Goal: Task Accomplishment & Management: Manage account settings

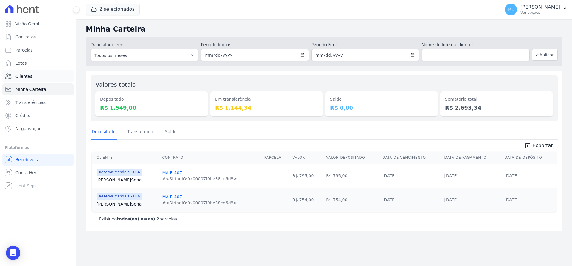
click at [41, 77] on link "Clientes" at bounding box center [37, 76] width 71 height 12
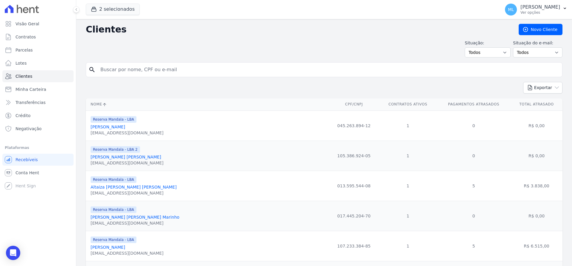
click at [174, 68] on input "search" at bounding box center [328, 70] width 463 height 12
type input "[PERSON_NAME] [PERSON_NAME]"
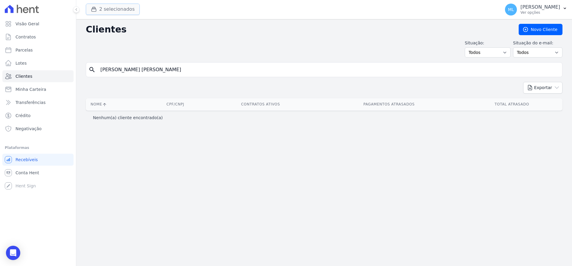
click at [119, 8] on button "2 selecionados" at bounding box center [113, 9] width 54 height 11
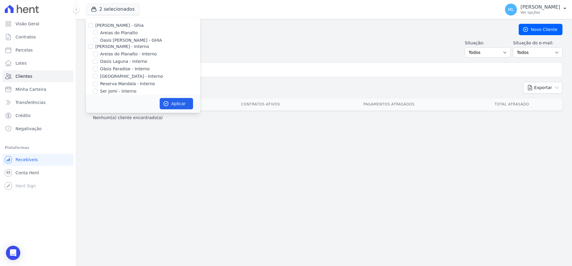
click at [103, 27] on label "[PERSON_NAME] - Ghia" at bounding box center [119, 25] width 48 height 5
click at [93, 27] on input "[PERSON_NAME] - Ghia" at bounding box center [90, 25] width 5 height 5
checkbox input "true"
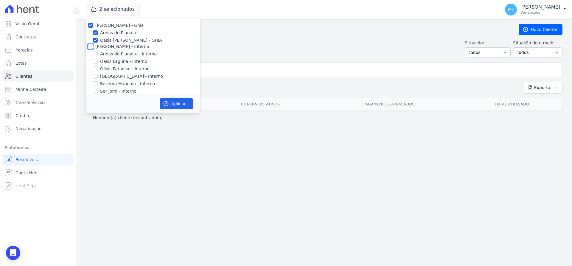
click at [91, 45] on input "[PERSON_NAME] - Interno" at bounding box center [90, 46] width 5 height 5
checkbox input "true"
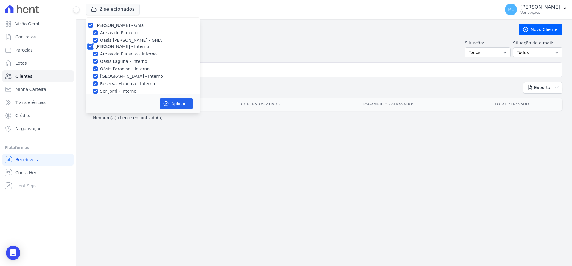
checkbox input "true"
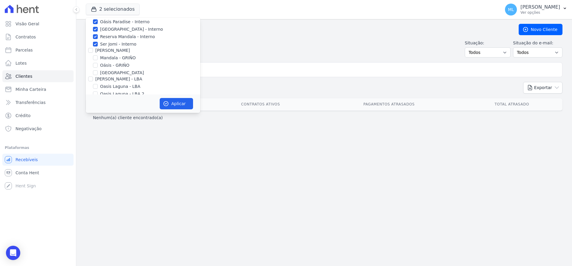
scroll to position [60, 0]
click at [91, 40] on div at bounding box center [90, 38] width 5 height 6
click at [91, 65] on input "[PERSON_NAME] - LBA" at bounding box center [90, 66] width 5 height 5
checkbox input "true"
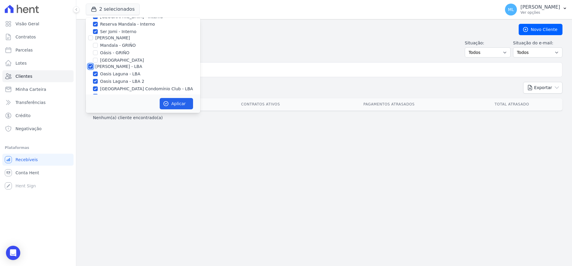
checkbox input "true"
click at [91, 38] on input "[PERSON_NAME]" at bounding box center [90, 37] width 5 height 5
checkbox input "true"
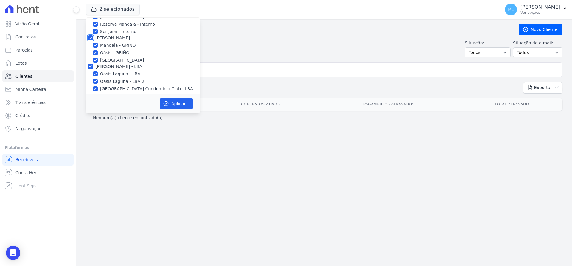
checkbox input "true"
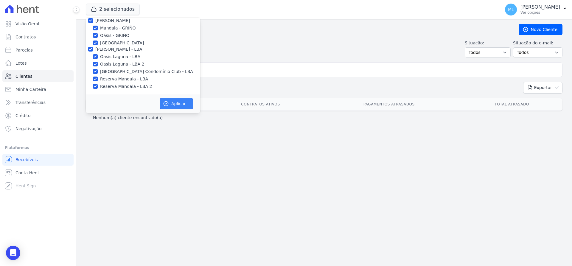
click at [183, 103] on button "Aplicar" at bounding box center [176, 103] width 33 height 11
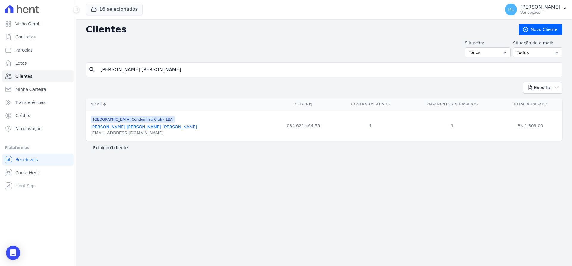
click at [216, 71] on input "[PERSON_NAME] [PERSON_NAME]" at bounding box center [328, 70] width 463 height 12
click at [140, 125] on link "[PERSON_NAME] [PERSON_NAME] [PERSON_NAME]" at bounding box center [144, 126] width 107 height 5
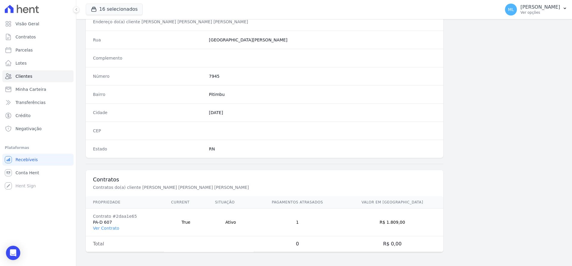
scroll to position [291, 0]
click at [113, 226] on link "Ver Contrato" at bounding box center [106, 227] width 26 height 5
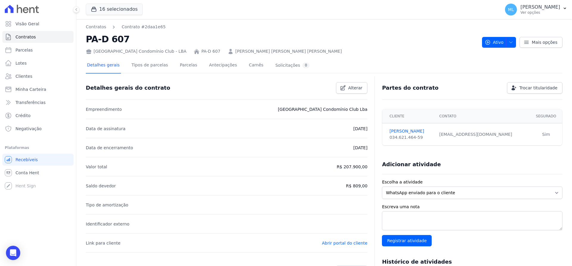
click at [170, 65] on div "Detalhes gerais Tipos de parcelas [GEOGRAPHIC_DATA] Antecipações [PERSON_NAME] …" at bounding box center [198, 66] width 225 height 16
click at [179, 65] on link "Parcelas" at bounding box center [189, 66] width 20 height 16
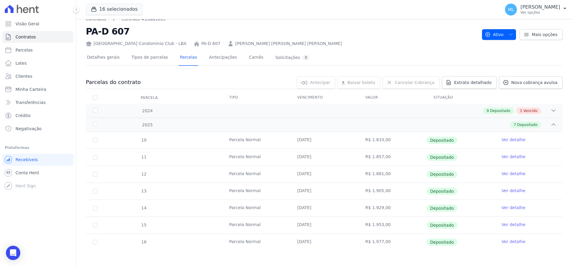
scroll to position [10, 0]
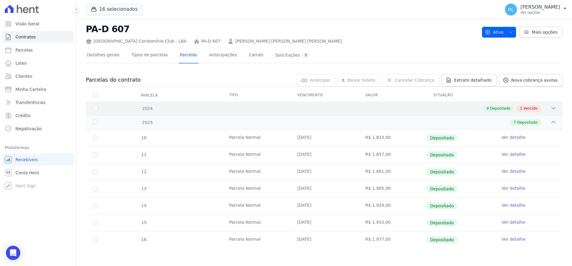
click at [317, 111] on div "9 Depositado 1 Vencido" at bounding box center [347, 108] width 418 height 7
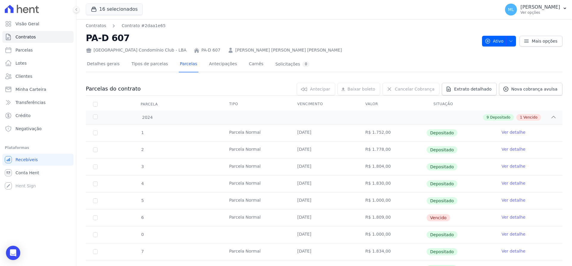
scroll to position [0, 0]
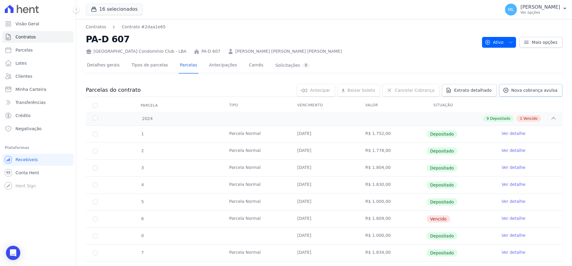
click at [521, 89] on span "Nova cobrança avulsa" at bounding box center [534, 90] width 46 height 6
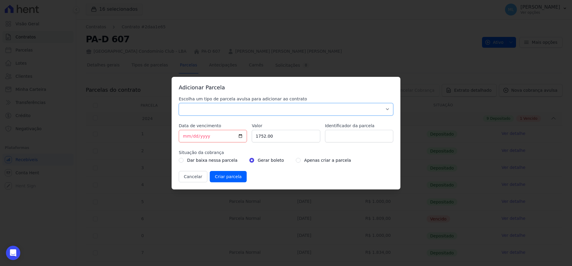
click at [224, 105] on select "Parcela Normal Sinal Caução Intercalada Chaves Pré Chaves Pós Chaves Taxas Quit…" at bounding box center [286, 109] width 214 height 13
select select "standard"
click at [179, 103] on select "Parcela Normal Sinal Caução Intercalada Chaves Pré Chaves Pós Chaves Taxas Quit…" at bounding box center [286, 109] width 214 height 13
click at [187, 134] on input "[DATE]" at bounding box center [213, 136] width 68 height 13
type input "[DATE]"
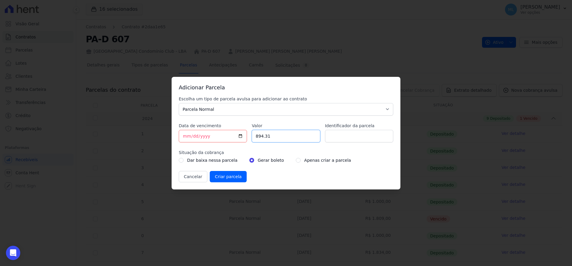
type input "894.31"
click at [362, 137] on input "Identificador da parcela" at bounding box center [359, 136] width 68 height 13
type input "parcela normal"
click at [304, 160] on label "Apenas criar a parcela" at bounding box center [327, 160] width 47 height 7
click at [296, 162] on div "Apenas criar a parcela" at bounding box center [323, 160] width 55 height 7
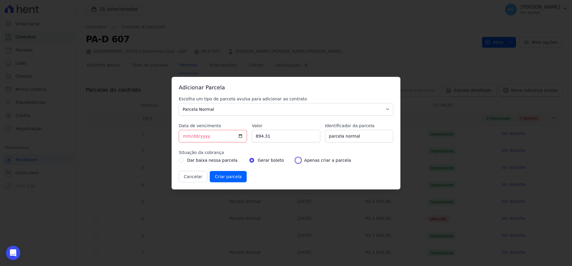
click at [296, 161] on input "radio" at bounding box center [298, 160] width 5 height 5
radio input "true"
click at [230, 175] on input "Criar parcela" at bounding box center [228, 176] width 37 height 11
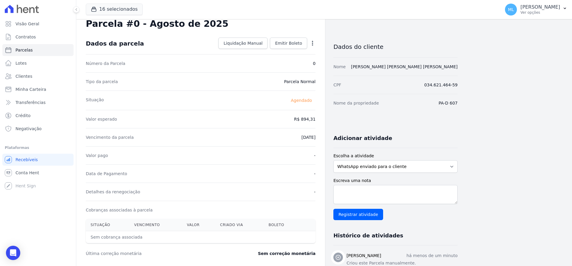
scroll to position [30, 0]
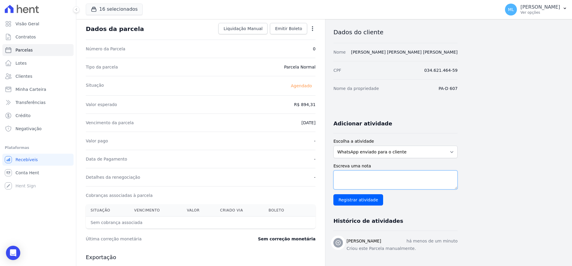
click at [378, 172] on textarea "Escreva uma nota" at bounding box center [395, 179] width 124 height 19
type textarea "Boleto referente ao mês [PERSON_NAME] de 2024"
click at [362, 203] on input "Registrar atividade" at bounding box center [358, 199] width 50 height 11
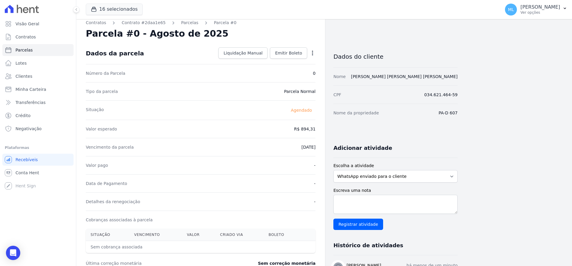
scroll to position [0, 0]
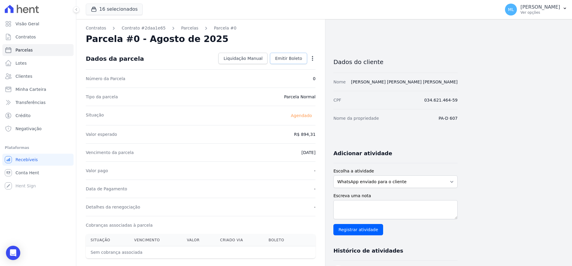
click at [287, 61] on link "Emitir Boleto" at bounding box center [288, 58] width 37 height 11
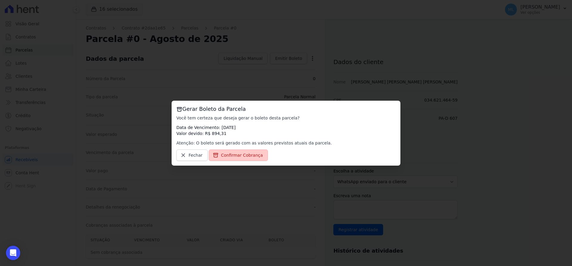
click at [238, 153] on span "Confirmar Cobrança" at bounding box center [242, 155] width 42 height 6
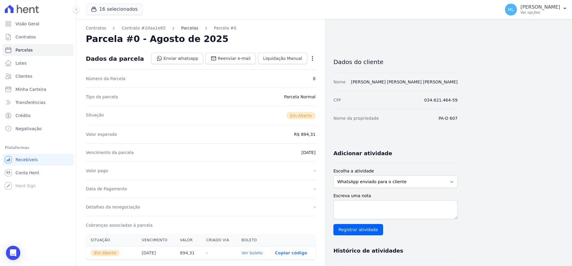
click at [187, 27] on link "Parcelas" at bounding box center [189, 28] width 17 height 6
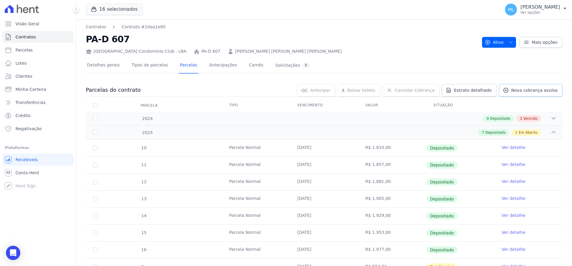
click at [535, 94] on link "Nova cobrança avulsa" at bounding box center [530, 90] width 63 height 13
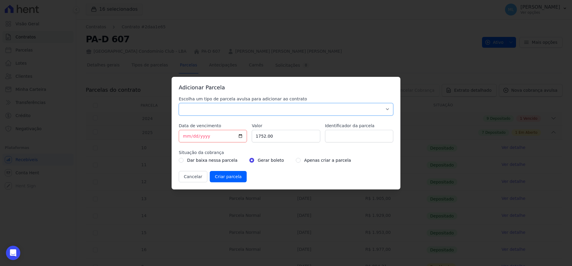
click at [289, 107] on select "Parcela Normal Sinal Caução Intercalada Chaves Pré Chaves Pós Chaves Taxas Quit…" at bounding box center [286, 109] width 214 height 13
select select "standard"
click at [179, 103] on select "Parcela Normal Sinal Caução Intercalada Chaves Pré Chaves Pós Chaves Taxas Quit…" at bounding box center [286, 109] width 214 height 13
click at [186, 135] on input "[DATE]" at bounding box center [213, 136] width 68 height 13
type input "[DATE]"
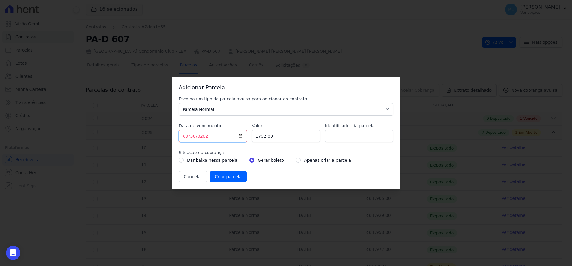
type input "[DATE]"
type input "8"
type input "914.30"
drag, startPoint x: 352, startPoint y: 130, endPoint x: 351, endPoint y: 134, distance: 4.5
click at [352, 130] on input "Identificador da parcela" at bounding box center [359, 136] width 68 height 13
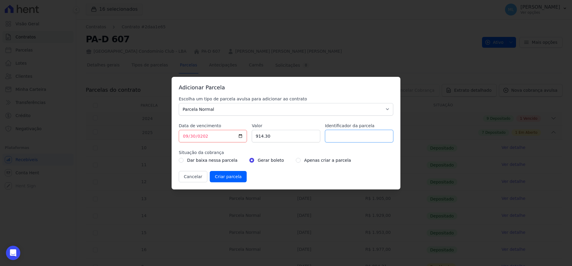
type input "parcela normal"
click at [296, 161] on div "Apenas criar a parcela" at bounding box center [323, 160] width 55 height 7
click at [296, 161] on input "radio" at bounding box center [298, 160] width 5 height 5
radio input "true"
click at [225, 179] on input "Criar parcela" at bounding box center [228, 176] width 37 height 11
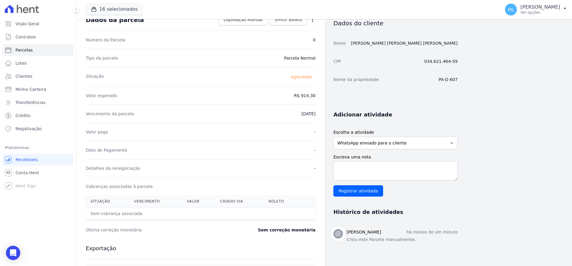
scroll to position [89, 0]
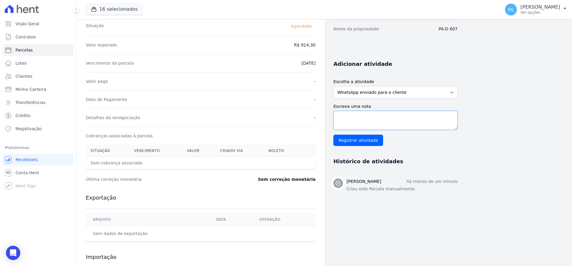
click at [360, 122] on textarea "Escreva uma nota" at bounding box center [395, 120] width 124 height 19
type textarea "Parcela referenet ao mês de Setembro de 2024"
click at [355, 138] on input "Registrar atividade" at bounding box center [358, 140] width 50 height 11
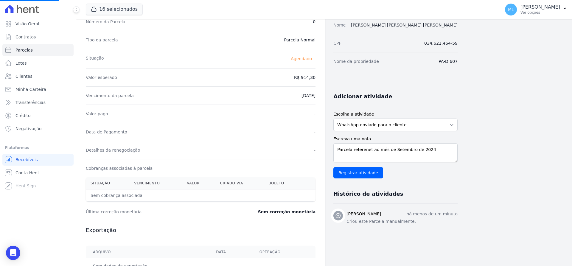
scroll to position [0, 0]
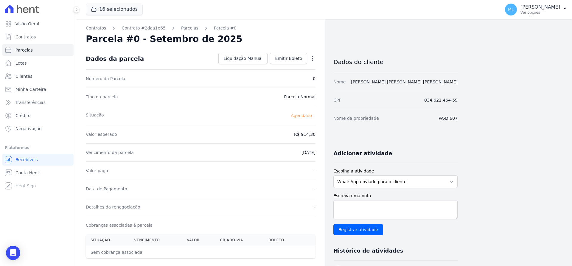
click at [184, 28] on link "Parcelas" at bounding box center [189, 28] width 17 height 6
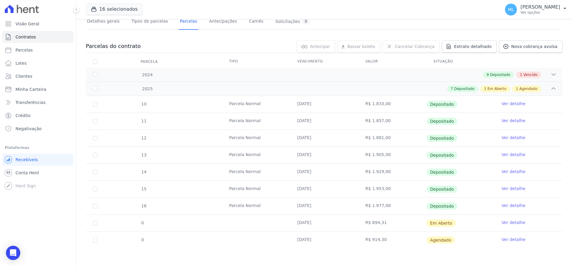
scroll to position [44, 0]
click at [510, 221] on link "Ver detalhe" at bounding box center [513, 222] width 24 height 6
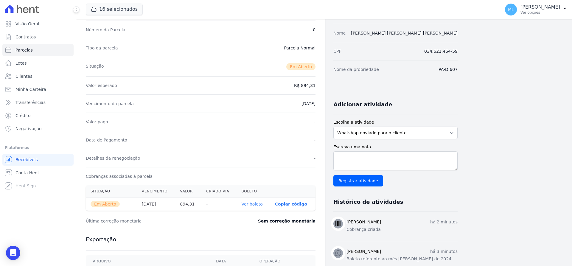
scroll to position [60, 0]
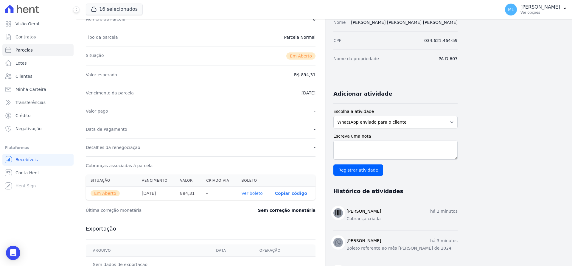
click at [250, 192] on link "Ver boleto" at bounding box center [252, 193] width 21 height 5
